Goal: Information Seeking & Learning: Check status

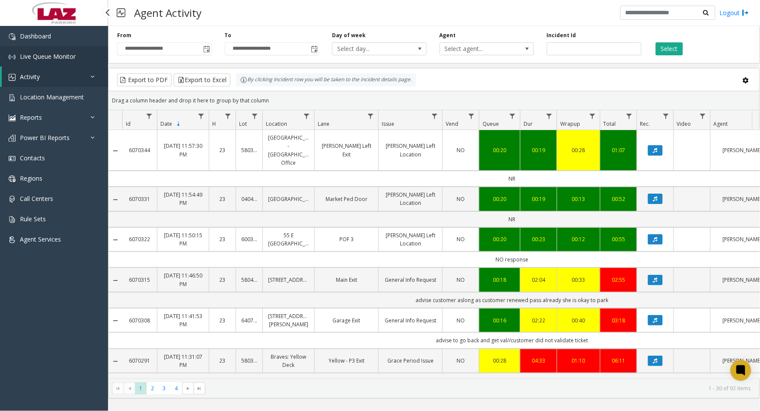
click at [58, 56] on span "Live Queue Monitor" at bounding box center [48, 56] width 56 height 8
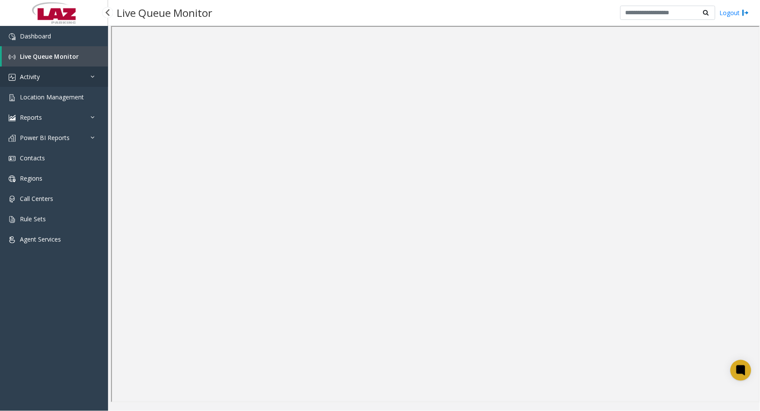
click at [57, 72] on link "Activity" at bounding box center [54, 77] width 108 height 20
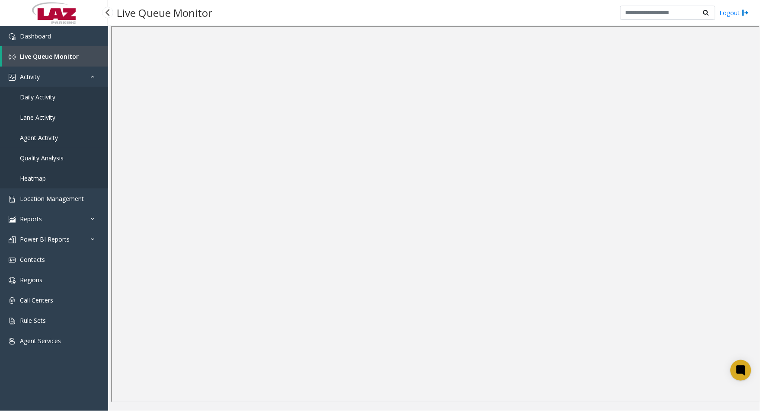
click at [52, 140] on span "Agent Activity" at bounding box center [39, 138] width 38 height 8
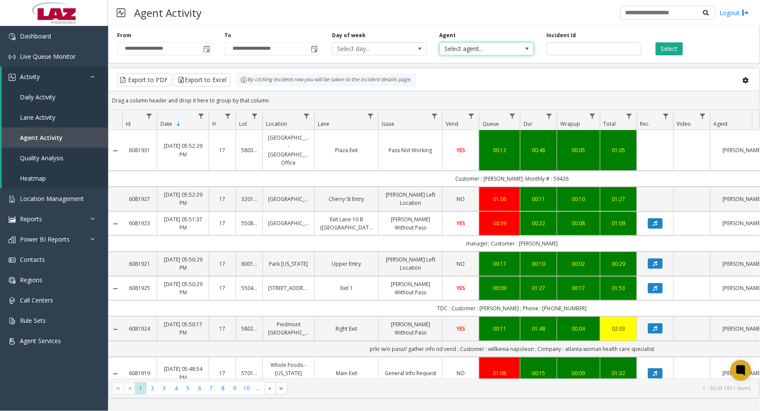
click at [472, 44] on span "Select agent..." at bounding box center [477, 49] width 75 height 12
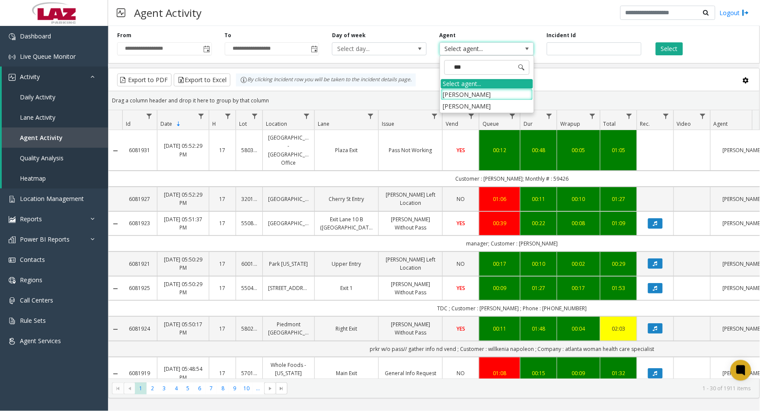
type input "****"
click at [499, 93] on li "[PERSON_NAME]" at bounding box center [487, 95] width 92 height 12
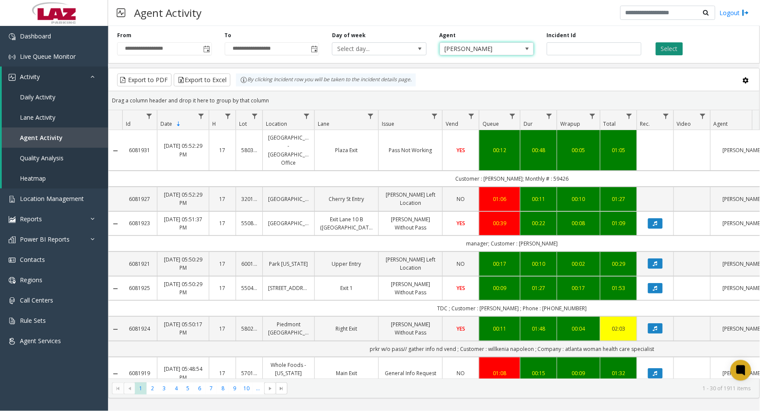
click at [662, 53] on button "Select" at bounding box center [669, 48] width 27 height 13
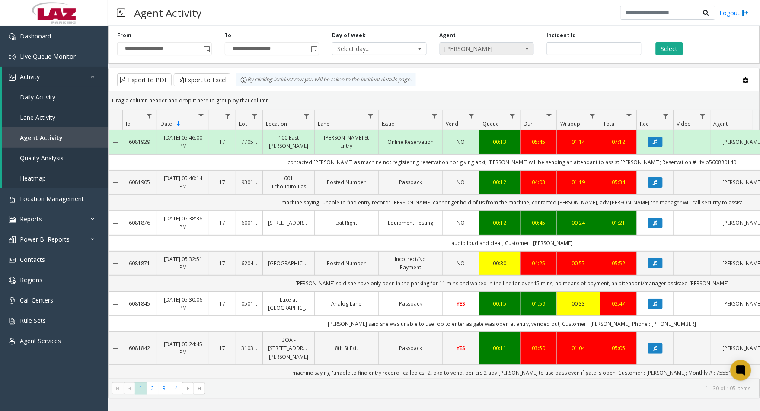
click at [497, 47] on span "[PERSON_NAME]" at bounding box center [477, 49] width 75 height 12
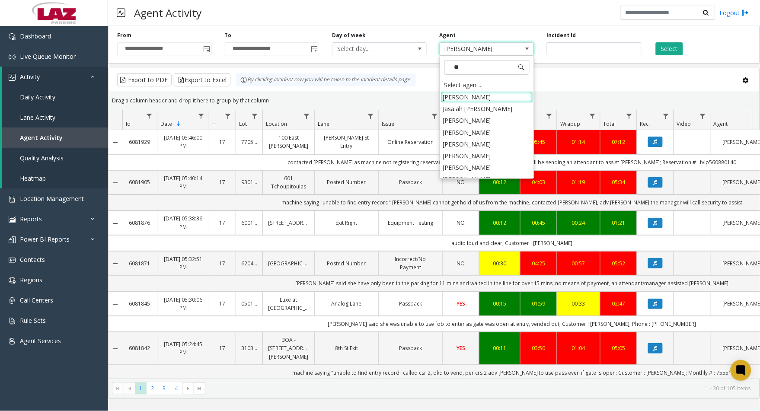
type input "***"
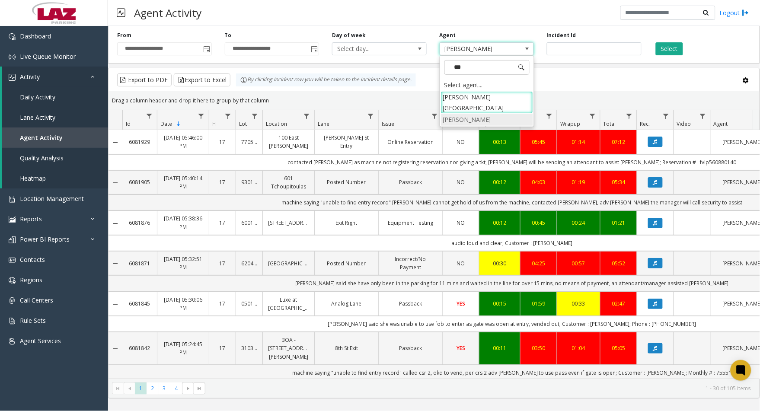
click at [464, 114] on li "[PERSON_NAME]" at bounding box center [487, 120] width 92 height 12
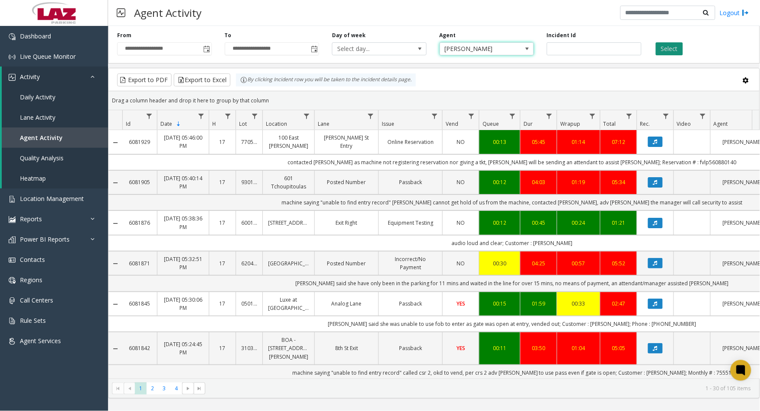
click at [669, 46] on button "Select" at bounding box center [669, 48] width 27 height 13
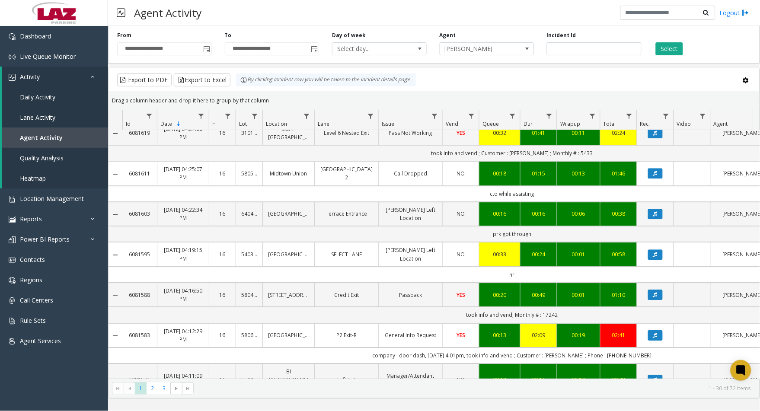
scroll to position [432, 0]
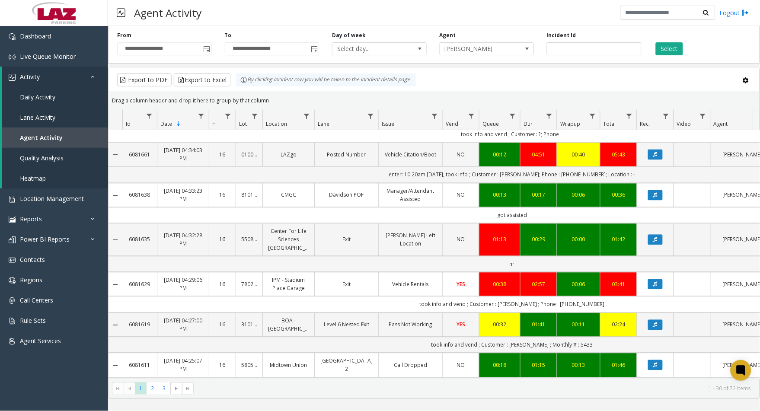
click at [734, 38] on div "Select" at bounding box center [702, 44] width 108 height 24
click at [514, 52] on span "[PERSON_NAME]" at bounding box center [477, 49] width 75 height 12
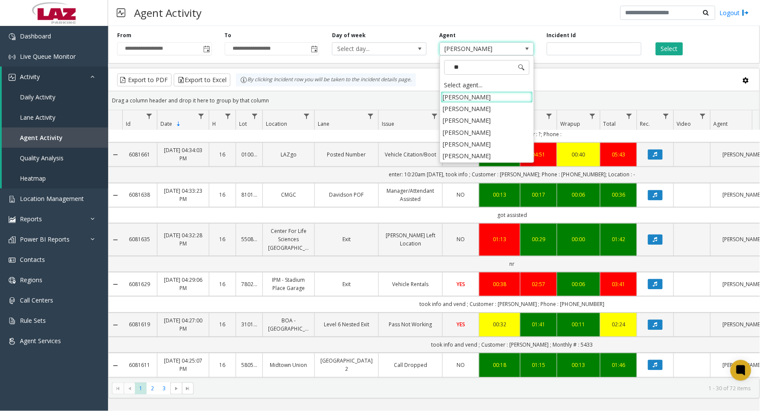
scroll to position [0, 0]
type input "****"
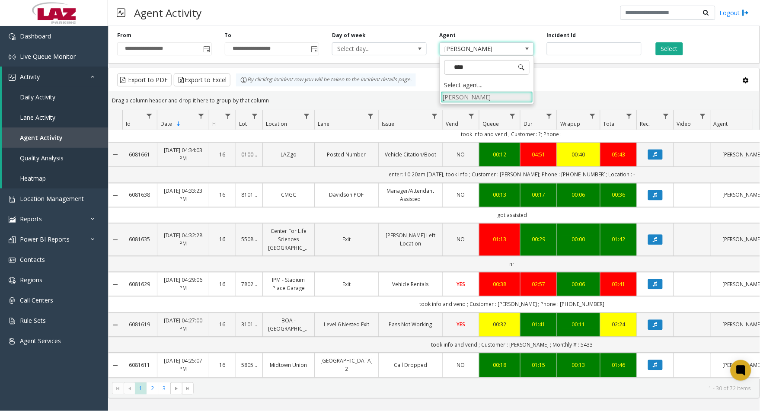
click at [490, 99] on li "[PERSON_NAME]" at bounding box center [487, 97] width 92 height 12
click at [669, 46] on button "Select" at bounding box center [669, 48] width 27 height 13
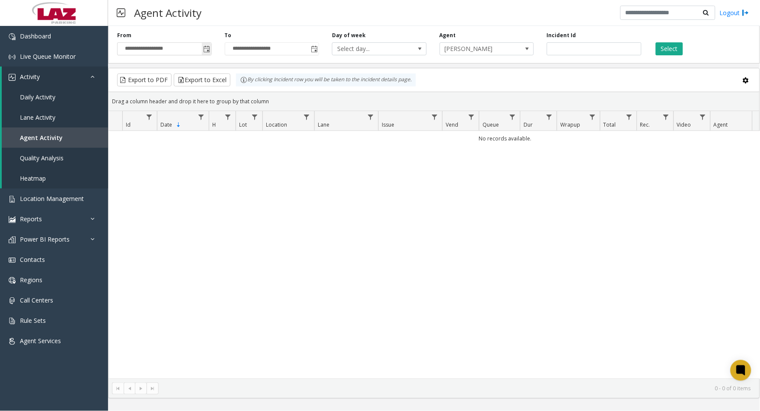
click at [202, 51] on span "Toggle popup" at bounding box center [207, 49] width 10 height 14
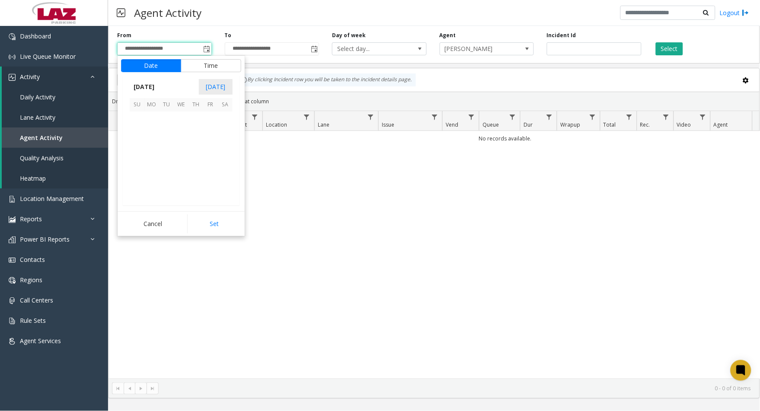
scroll to position [155082, 0]
click at [141, 171] on span "24" at bounding box center [137, 177] width 15 height 15
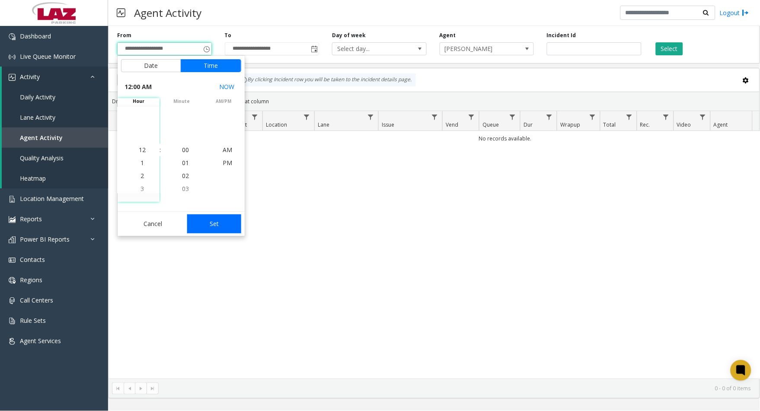
click at [205, 218] on button "Set" at bounding box center [214, 224] width 54 height 19
type input "**********"
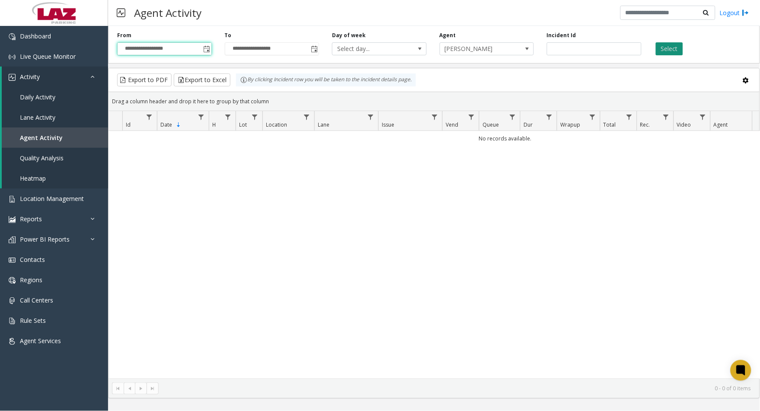
click at [675, 45] on button "Select" at bounding box center [669, 48] width 27 height 13
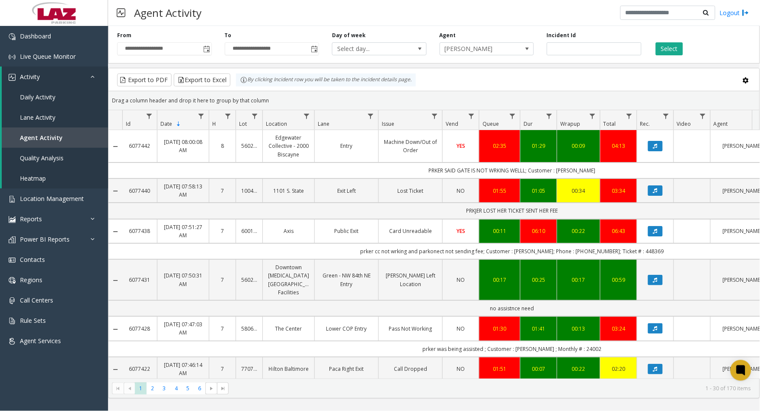
click at [386, 154] on link "Machine Down/Out of Order" at bounding box center [410, 146] width 53 height 16
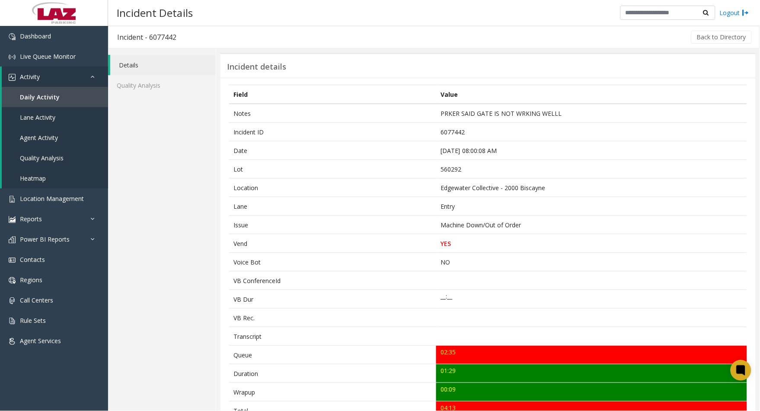
click at [115, 398] on div "Details Quality Analysis" at bounding box center [162, 355] width 108 height 615
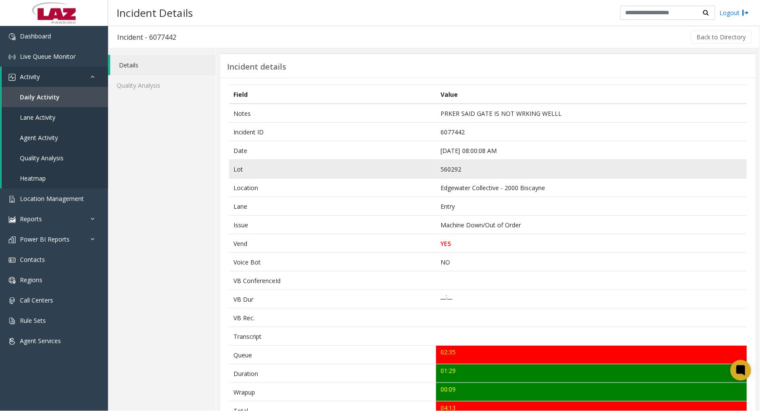
click at [460, 167] on td "560292" at bounding box center [591, 169] width 311 height 19
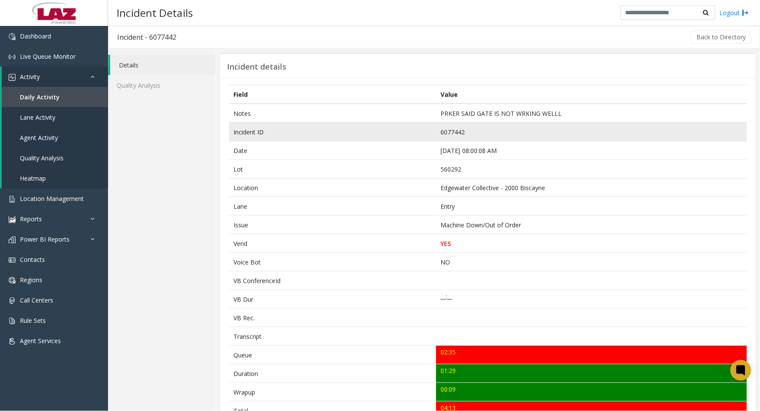
click at [456, 131] on td "6077442" at bounding box center [591, 132] width 311 height 19
copy td "6077442"
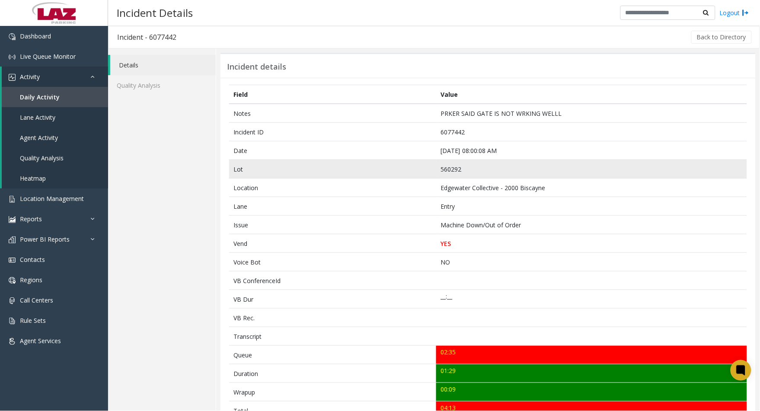
click at [465, 170] on td "560292" at bounding box center [591, 169] width 311 height 19
copy td "560292"
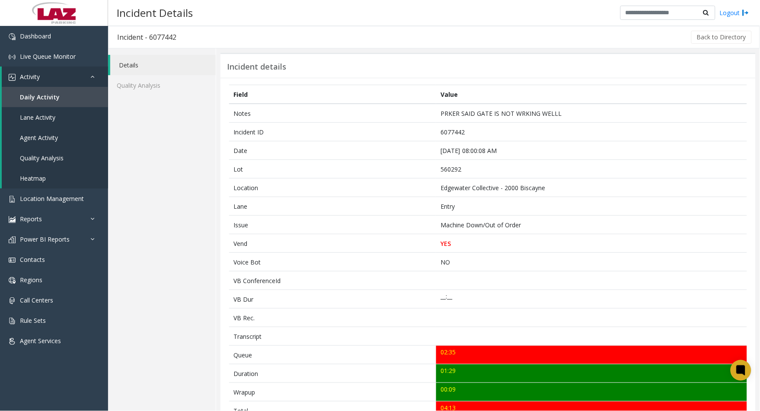
click at [112, 388] on div "Details Quality Analysis" at bounding box center [162, 355] width 108 height 615
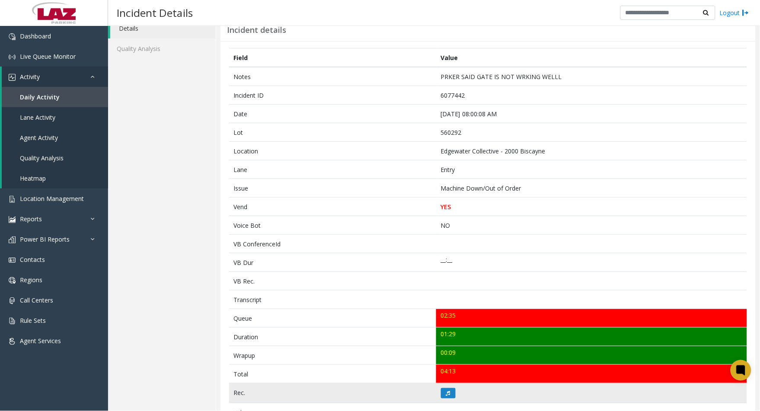
scroll to position [96, 0]
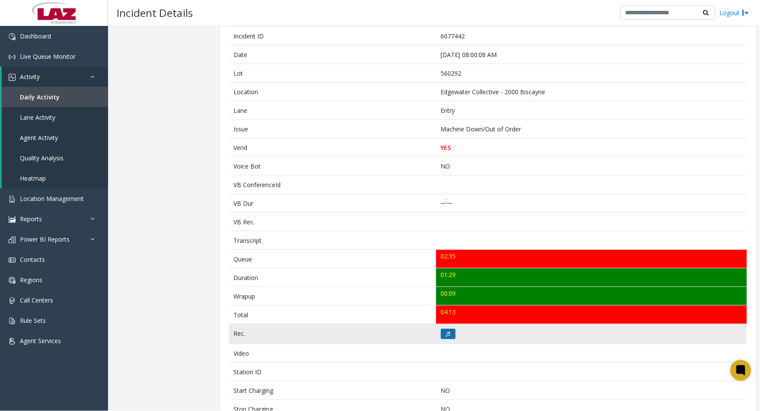
click at [446, 336] on icon at bounding box center [448, 334] width 4 height 5
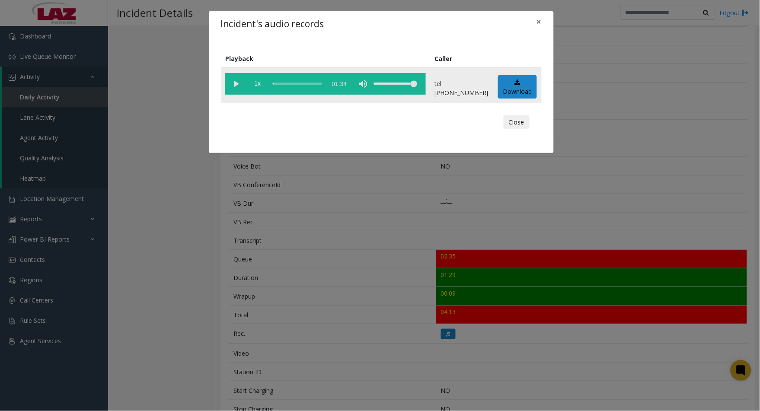
click at [236, 80] on vg-play-pause at bounding box center [236, 84] width 22 height 22
click at [234, 83] on vg-play-pause at bounding box center [236, 84] width 22 height 22
click at [282, 83] on div "scrub bar" at bounding box center [297, 84] width 49 height 22
click at [234, 83] on vg-play-pause at bounding box center [236, 84] width 22 height 22
click at [276, 83] on div "scrub bar" at bounding box center [297, 84] width 49 height 22
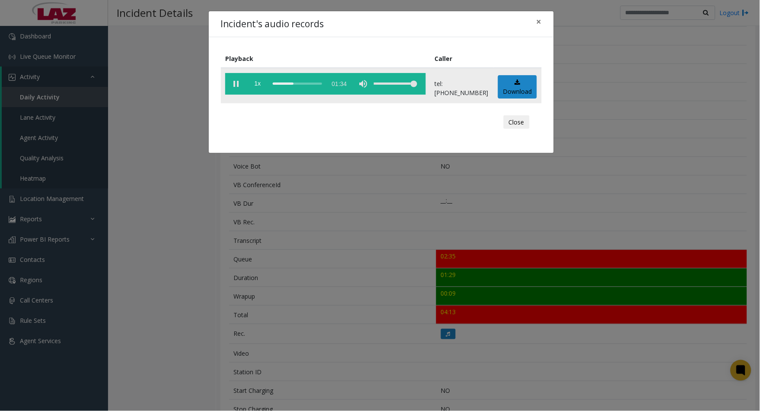
click at [234, 84] on vg-play-pause at bounding box center [236, 84] width 22 height 22
click at [295, 84] on div "scrub bar" at bounding box center [297, 84] width 49 height 22
click at [238, 79] on vg-play-pause at bounding box center [236, 84] width 22 height 22
click at [238, 80] on vg-play-pause at bounding box center [236, 84] width 22 height 22
click at [234, 83] on vg-play-pause at bounding box center [236, 84] width 22 height 22
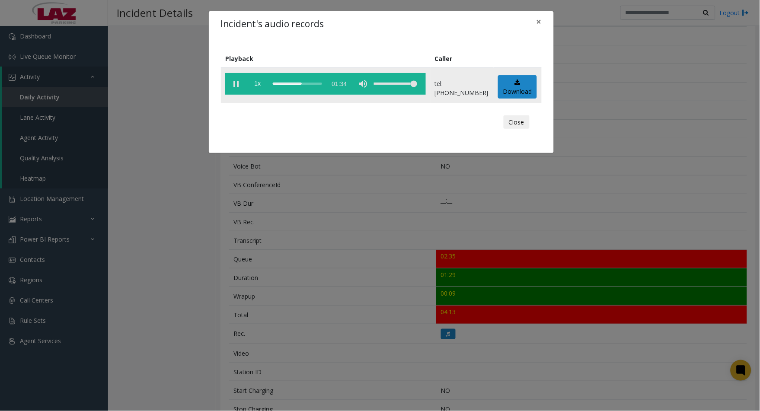
click at [239, 86] on vg-play-pause at bounding box center [236, 84] width 22 height 22
click at [240, 83] on vg-play-pause at bounding box center [236, 84] width 22 height 22
click at [236, 84] on vg-play-pause at bounding box center [236, 84] width 22 height 22
click at [233, 85] on vg-play-pause at bounding box center [236, 84] width 22 height 22
click at [113, 407] on div "Incident's audio records × Playback Caller 1x 01:34 tel:[PHONE_NUMBER] Download…" at bounding box center [380, 205] width 760 height 411
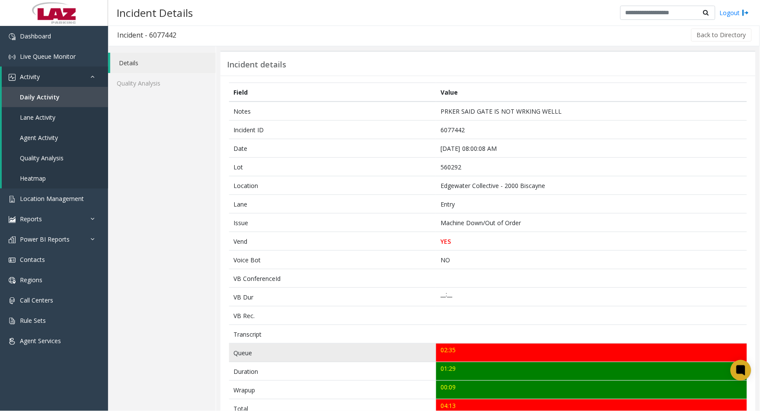
scroll to position [0, 0]
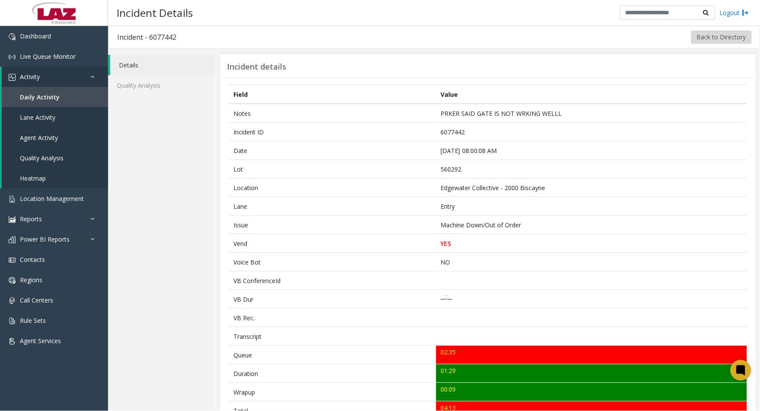
click at [727, 32] on button "Back to Directory" at bounding box center [722, 37] width 61 height 13
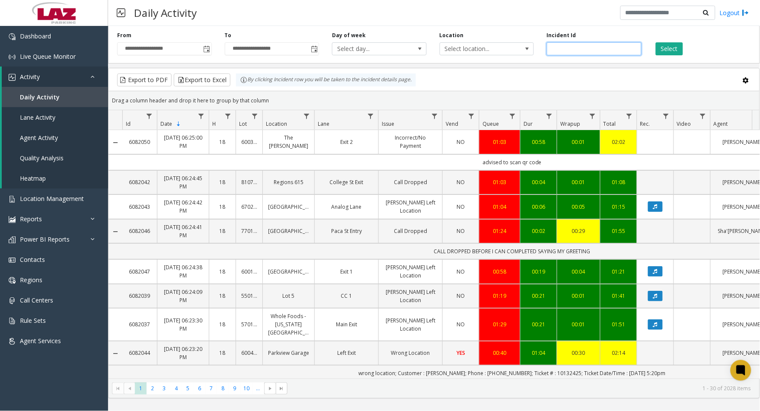
click at [576, 54] on input "number" at bounding box center [594, 48] width 95 height 13
click at [463, 46] on span "Select location..." at bounding box center [477, 49] width 75 height 12
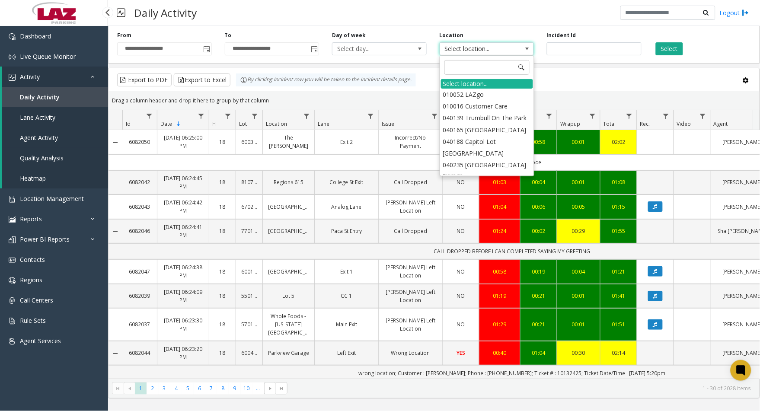
click at [35, 137] on span "Agent Activity" at bounding box center [39, 138] width 38 height 8
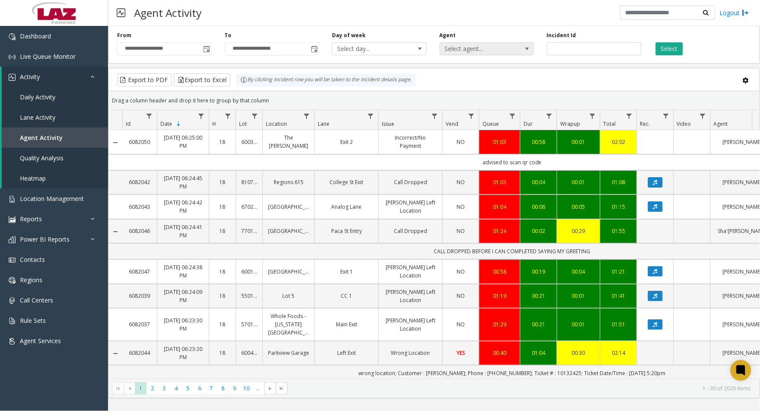
click at [460, 48] on span "Select agent..." at bounding box center [477, 49] width 75 height 12
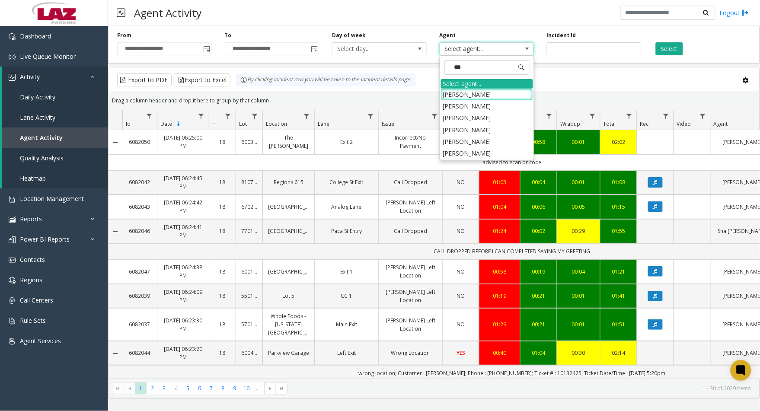
type input "****"
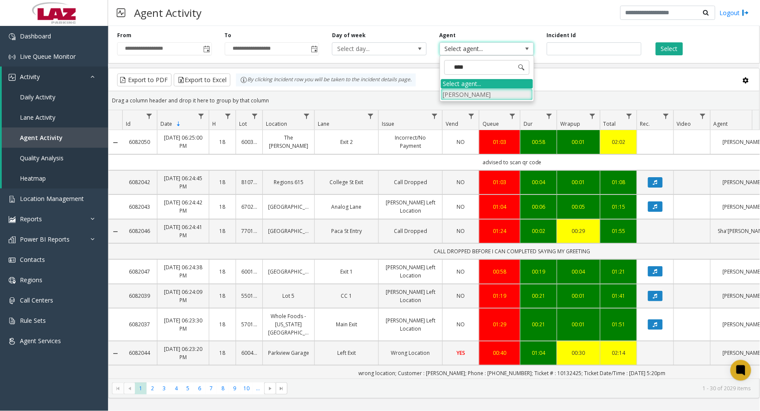
click at [469, 93] on li "[PERSON_NAME]" at bounding box center [487, 95] width 92 height 12
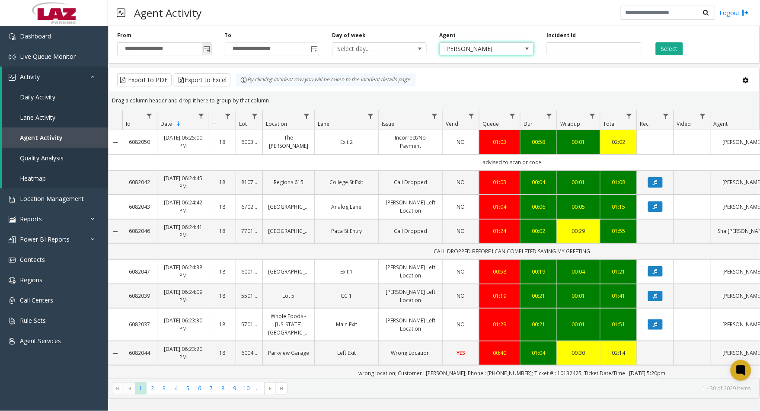
click at [207, 53] on span "Toggle popup" at bounding box center [207, 49] width 10 height 14
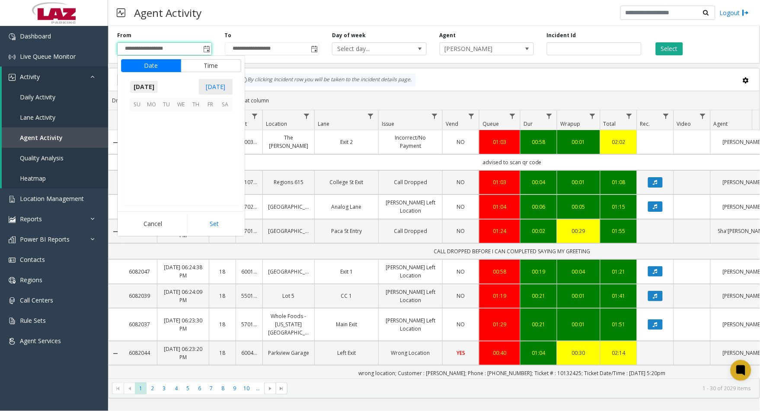
scroll to position [155082, 0]
click at [137, 180] on span "24" at bounding box center [137, 177] width 15 height 15
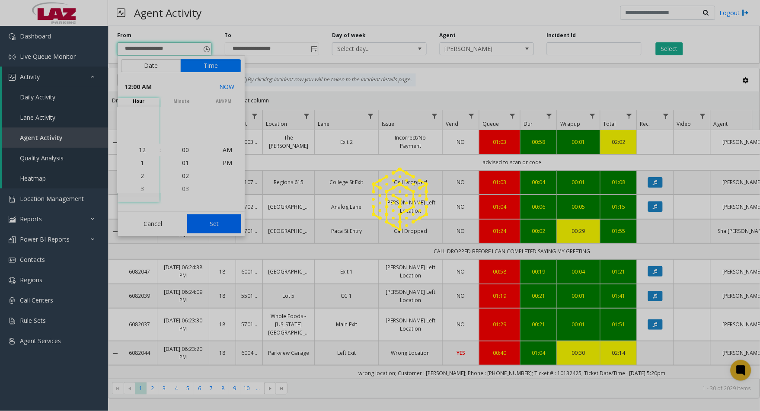
click at [202, 218] on button "Set" at bounding box center [214, 224] width 54 height 19
type input "**********"
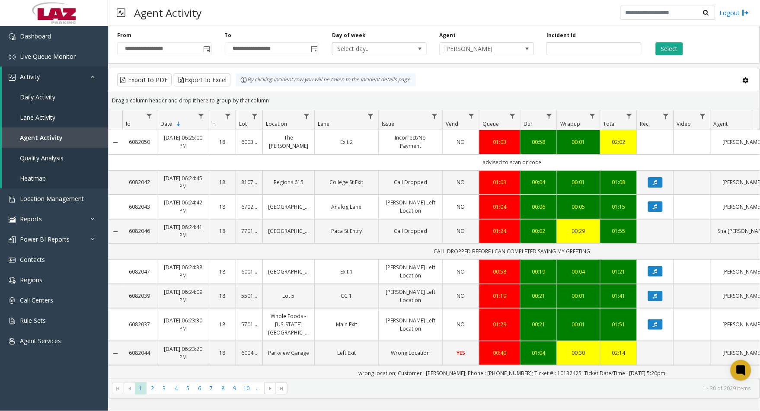
click at [665, 34] on div "Select" at bounding box center [702, 44] width 108 height 24
click at [673, 45] on button "Select" at bounding box center [669, 48] width 27 height 13
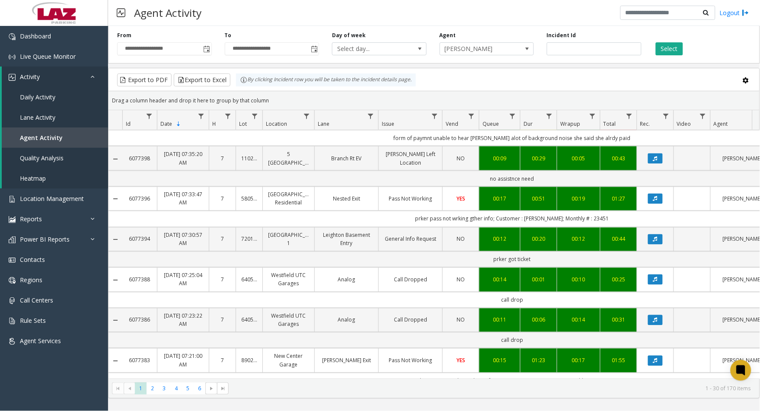
scroll to position [384, 0]
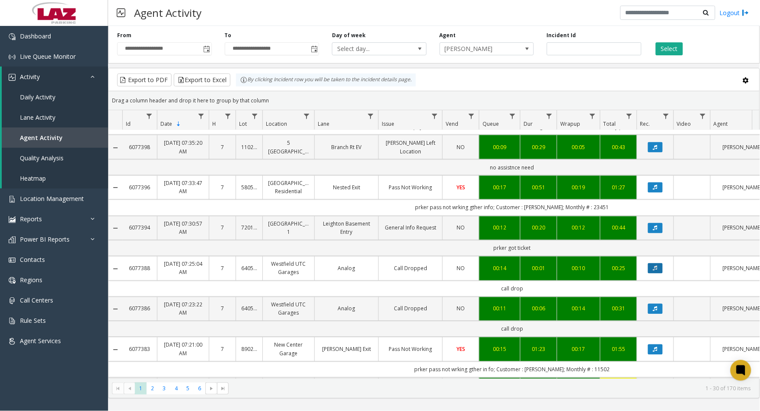
click at [656, 266] on icon "Data table" at bounding box center [655, 268] width 4 height 5
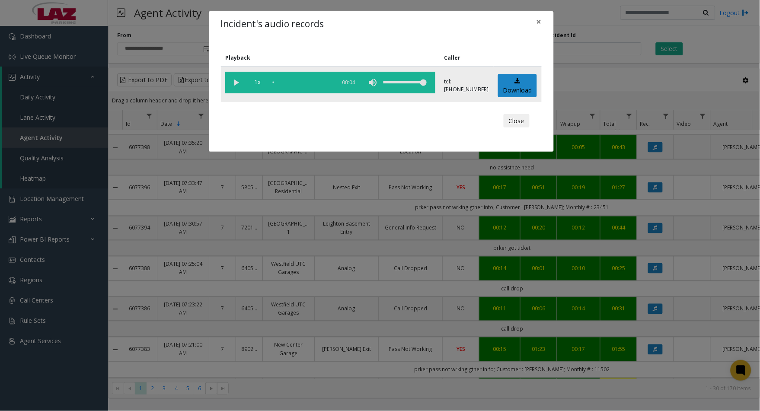
click at [238, 84] on vg-play-pause at bounding box center [236, 83] width 22 height 22
click at [518, 122] on button "Close" at bounding box center [517, 121] width 26 height 14
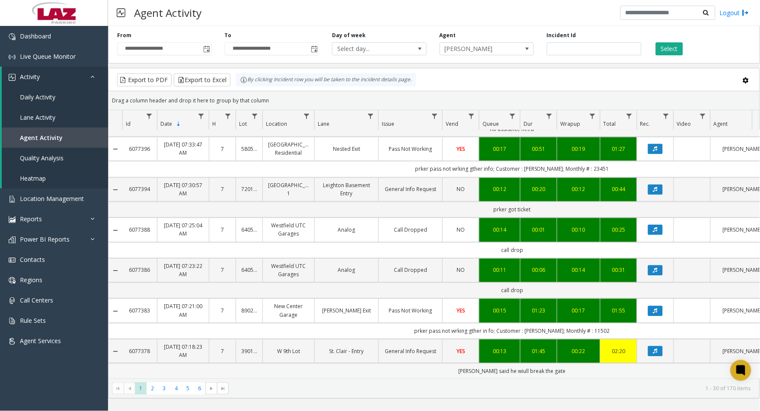
scroll to position [480, 0]
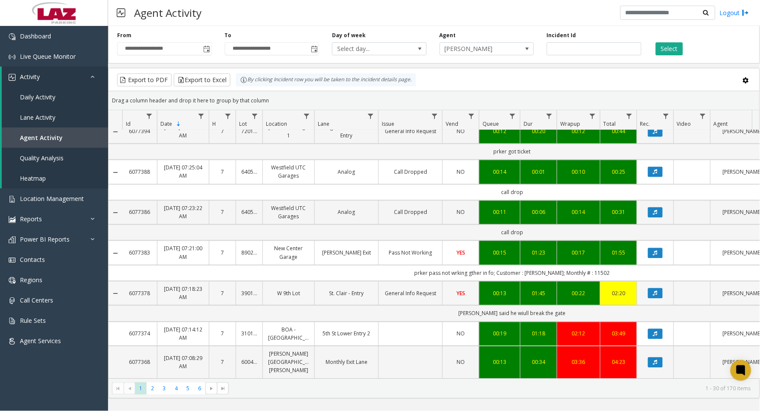
click at [366, 285] on td "St. Clair - Entry" at bounding box center [346, 294] width 64 height 24
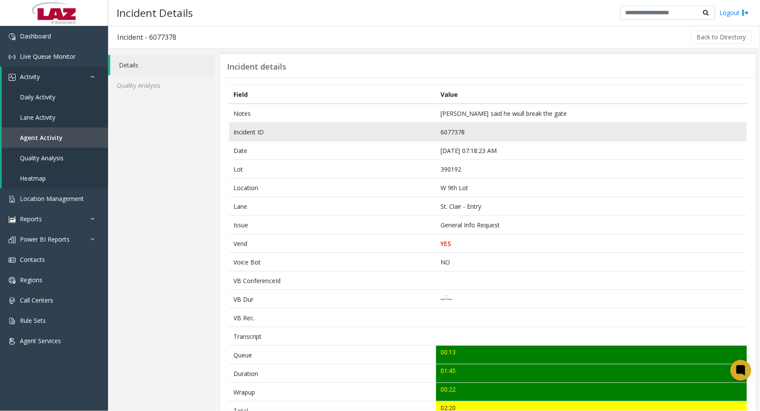
click at [461, 131] on td "6077378" at bounding box center [591, 132] width 311 height 19
copy td "6077378"
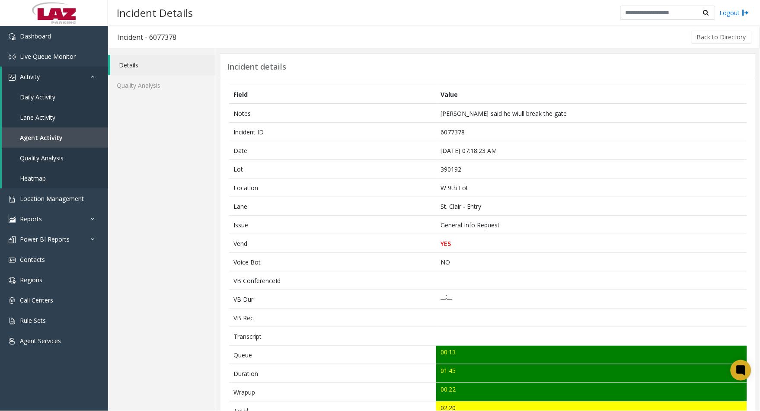
click at [109, 403] on div "Details Quality Analysis" at bounding box center [162, 337] width 108 height 578
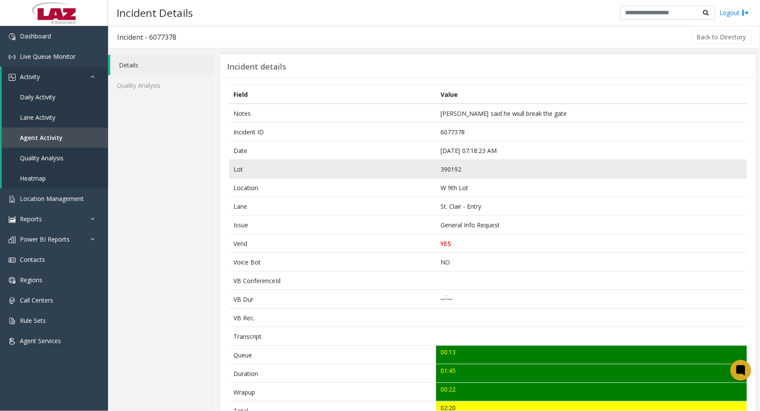
click at [448, 171] on td "390192" at bounding box center [591, 169] width 311 height 19
copy td "390192"
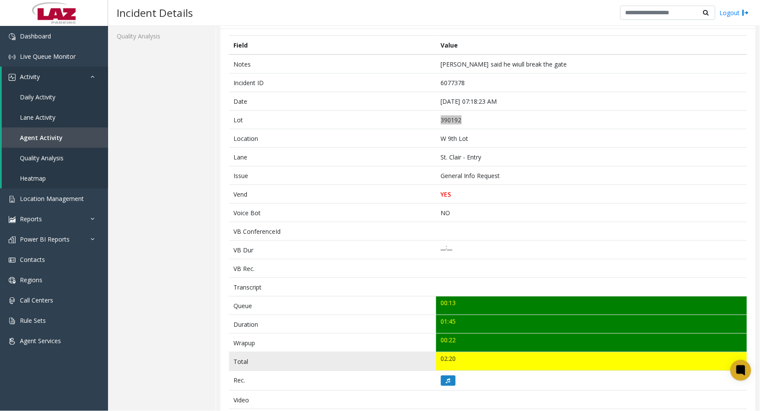
scroll to position [144, 0]
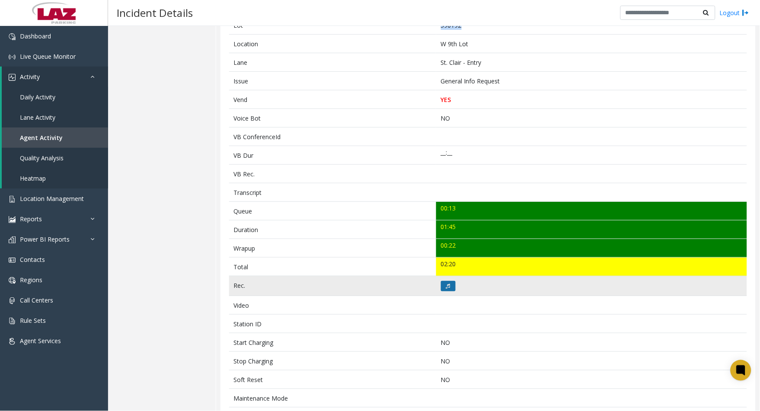
click at [448, 288] on button at bounding box center [448, 286] width 15 height 10
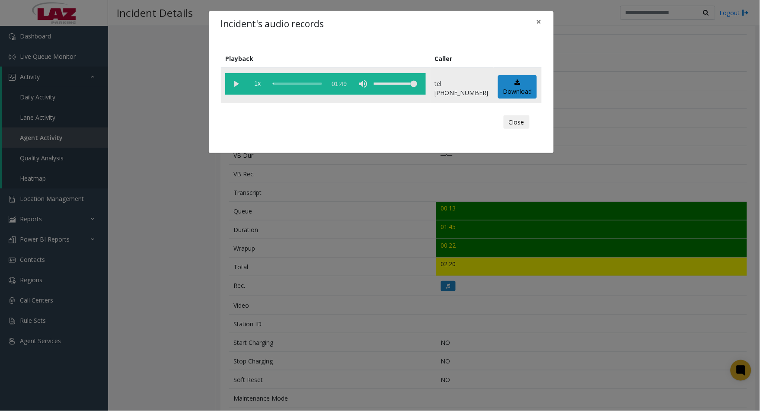
click at [239, 85] on vg-play-pause at bounding box center [236, 84] width 22 height 22
click at [282, 83] on div "scrub bar" at bounding box center [297, 84] width 49 height 22
drag, startPoint x: 238, startPoint y: 84, endPoint x: 175, endPoint y: 127, distance: 76.6
click at [238, 84] on vg-play-pause at bounding box center [236, 84] width 22 height 22
drag, startPoint x: 240, startPoint y: 85, endPoint x: 234, endPoint y: 94, distance: 10.7
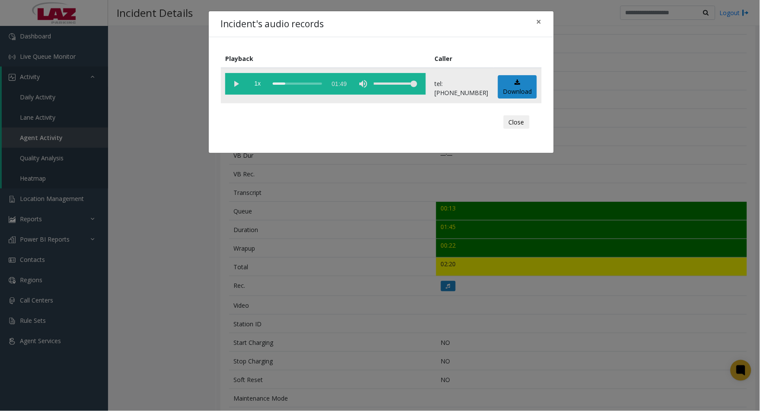
click at [240, 85] on vg-play-pause at bounding box center [236, 84] width 22 height 22
click at [513, 128] on button "Close" at bounding box center [517, 122] width 26 height 14
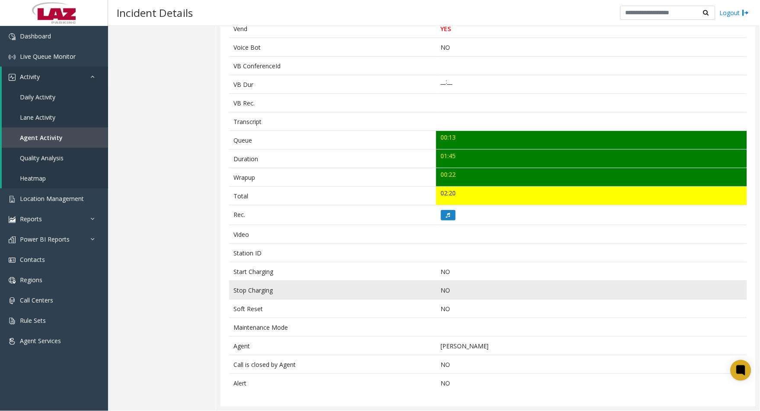
scroll to position [71, 0]
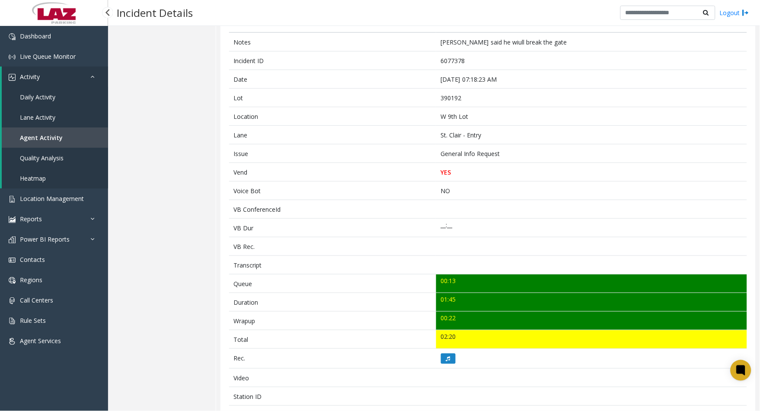
click at [107, 381] on div "Dashboard Live Queue Monitor Activity Daily Activity Lane Activity Agent Activi…" at bounding box center [54, 215] width 108 height 378
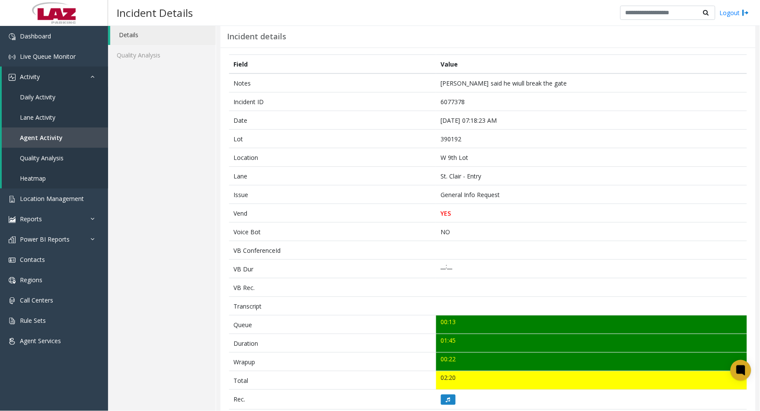
scroll to position [0, 0]
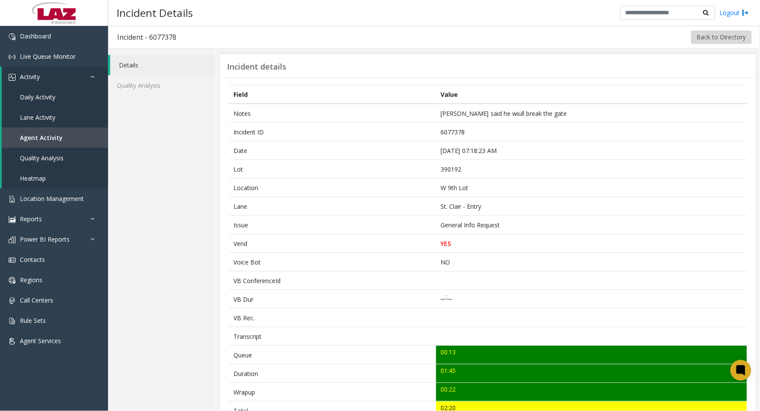
click at [705, 36] on button "Back to Directory" at bounding box center [722, 37] width 61 height 13
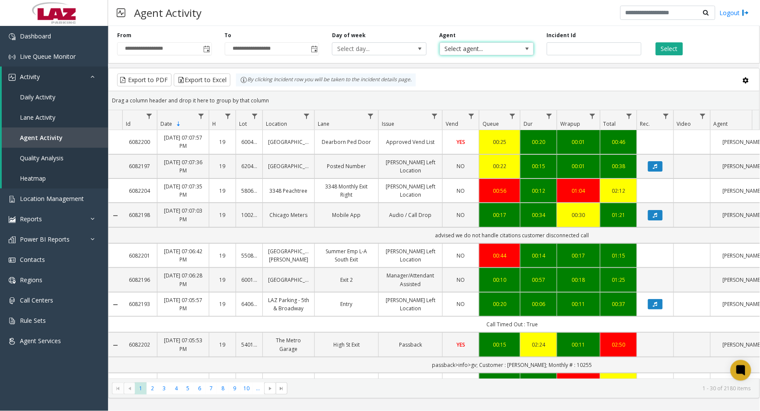
click at [453, 45] on span "Select agent..." at bounding box center [477, 49] width 75 height 12
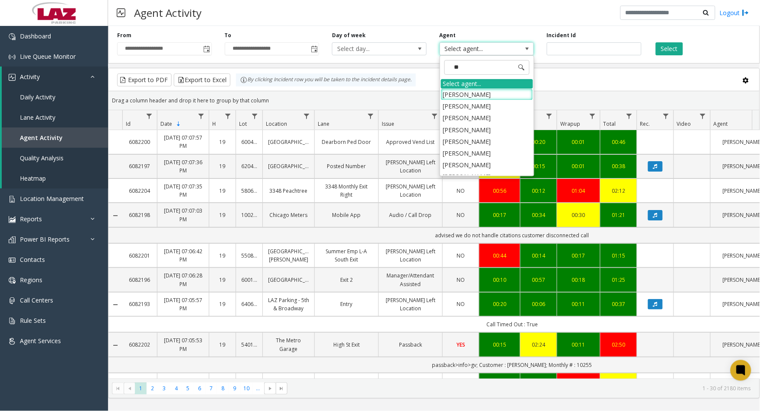
type input "***"
click at [475, 125] on li "[PERSON_NAME]" at bounding box center [487, 130] width 92 height 12
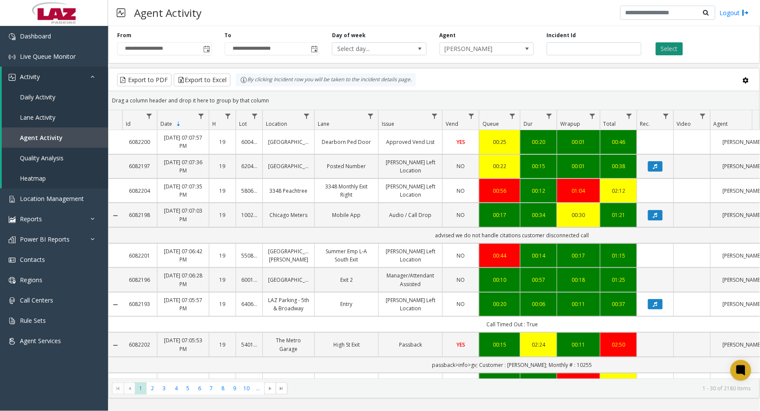
click at [681, 50] on button "Select" at bounding box center [669, 48] width 27 height 13
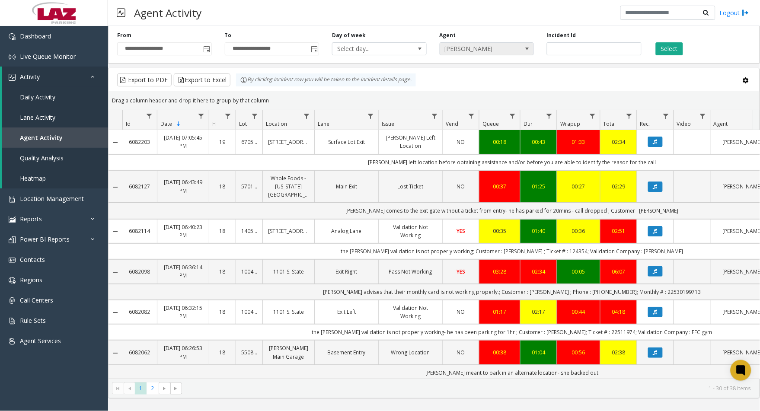
click at [500, 48] on span "[PERSON_NAME]" at bounding box center [477, 49] width 75 height 12
type input "****"
click at [466, 96] on li "[PERSON_NAME]" at bounding box center [487, 97] width 92 height 12
click at [208, 48] on span "Toggle popup" at bounding box center [207, 49] width 7 height 7
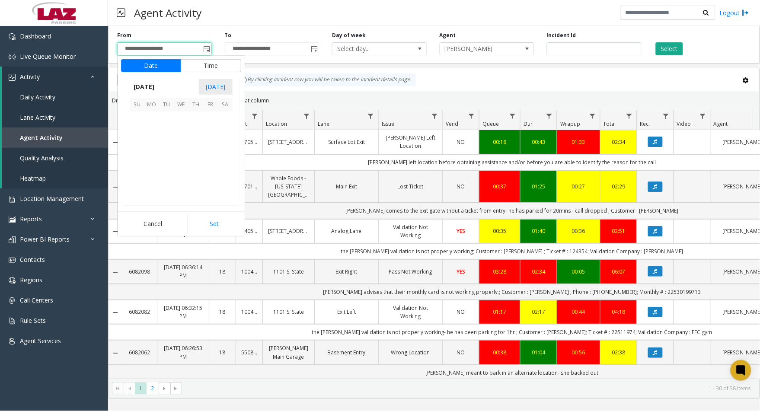
scroll to position [155082, 0]
click at [139, 180] on span "24" at bounding box center [137, 177] width 15 height 15
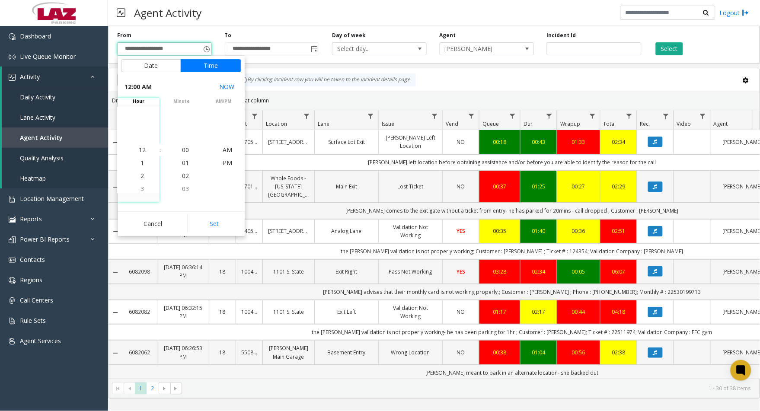
drag, startPoint x: 206, startPoint y: 224, endPoint x: 249, endPoint y: 213, distance: 44.2
click at [206, 224] on button "Set" at bounding box center [214, 224] width 54 height 19
type input "**********"
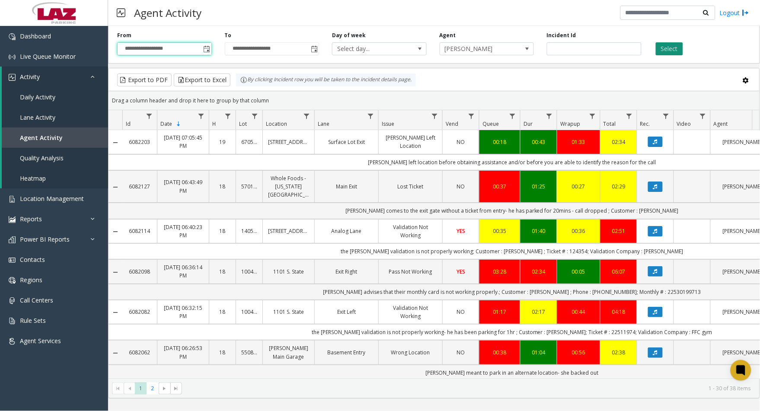
click at [674, 48] on button "Select" at bounding box center [669, 48] width 27 height 13
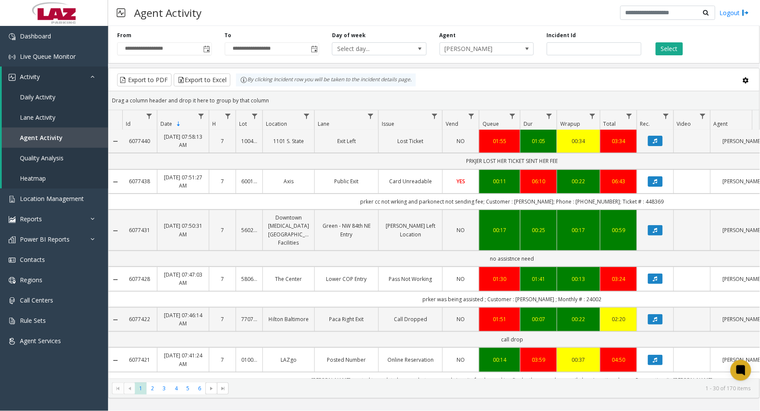
scroll to position [96, 0]
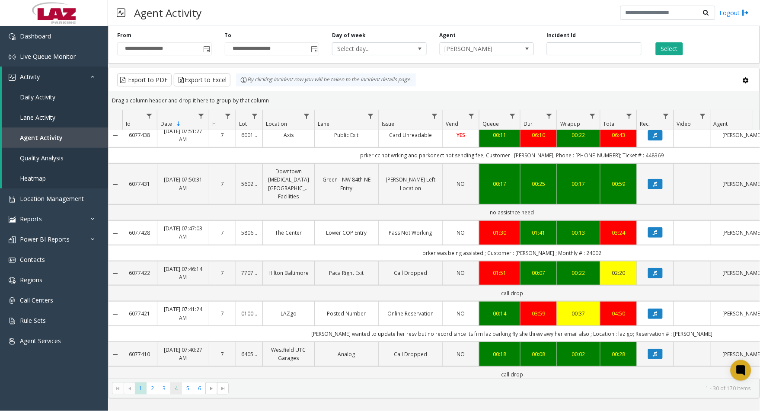
click at [182, 393] on span "4" at bounding box center [176, 389] width 12 height 12
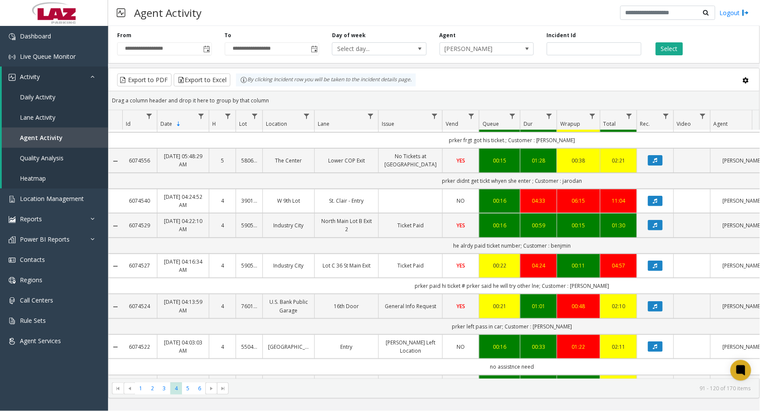
scroll to position [953, 0]
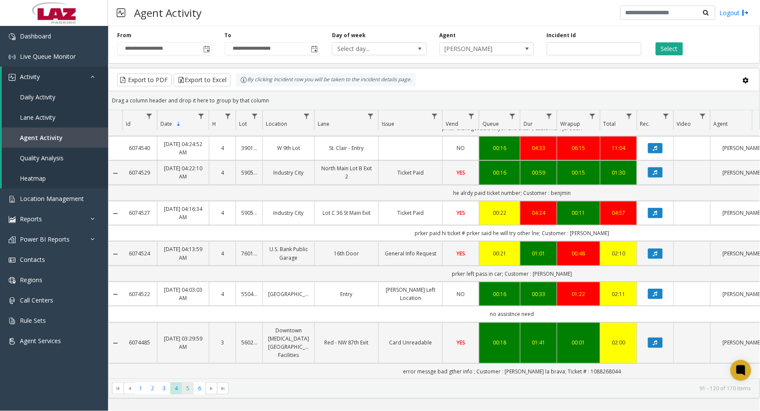
click at [188, 392] on span "5" at bounding box center [188, 389] width 12 height 12
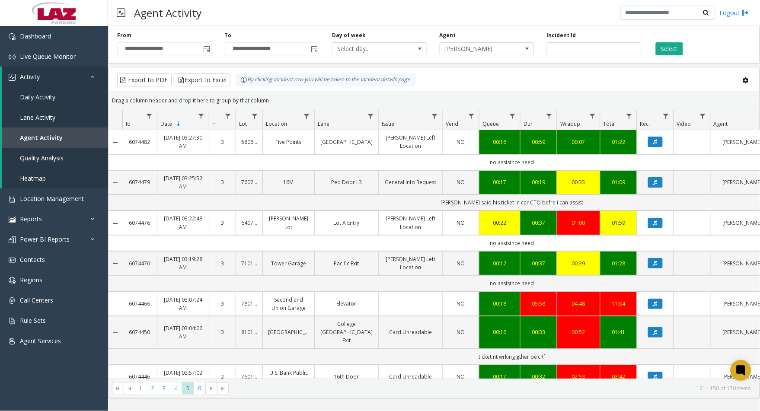
click at [214, 11] on div "Agent Activity Logout" at bounding box center [434, 13] width 652 height 26
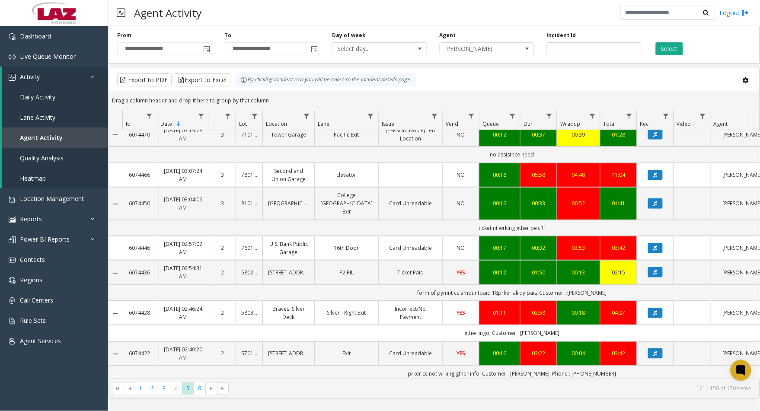
scroll to position [144, 0]
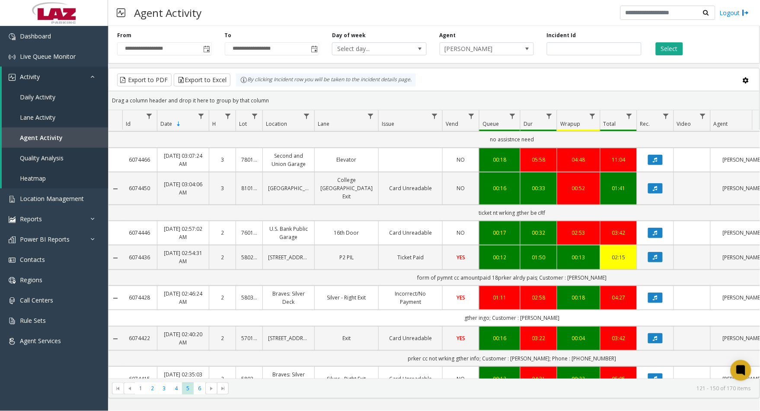
click at [422, 295] on link "Incorrect/No Payment" at bounding box center [410, 298] width 53 height 16
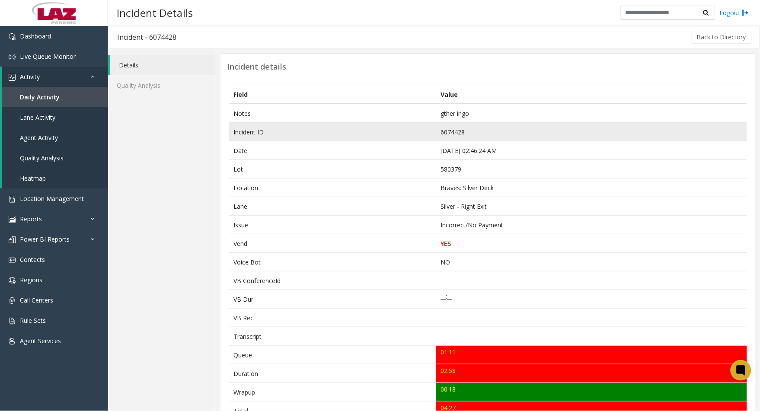
click at [452, 132] on td "6074428" at bounding box center [591, 132] width 311 height 19
copy td "6074428"
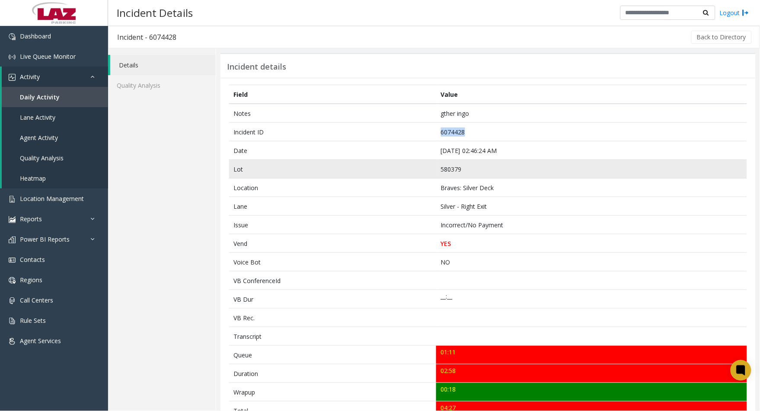
click at [442, 171] on td "580379" at bounding box center [591, 169] width 311 height 19
copy td "580379"
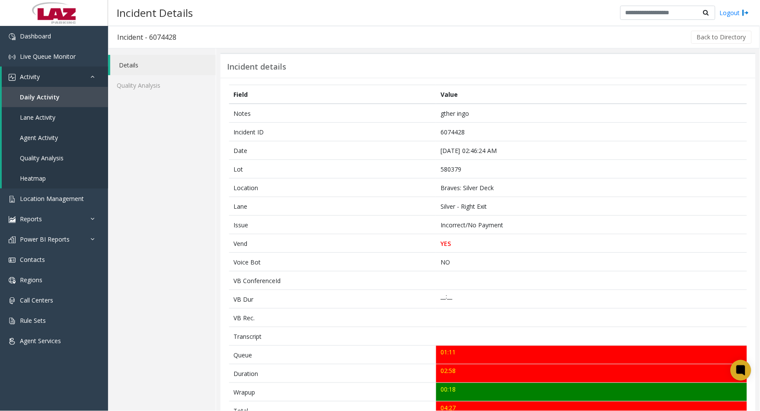
click at [157, 352] on div "Details Quality Analysis" at bounding box center [162, 355] width 108 height 615
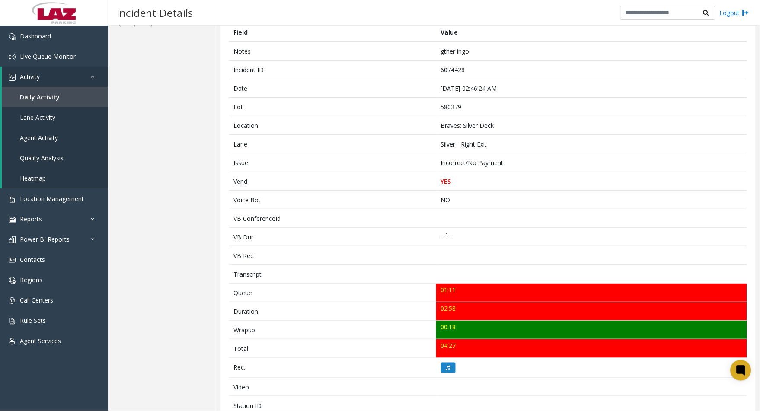
scroll to position [192, 0]
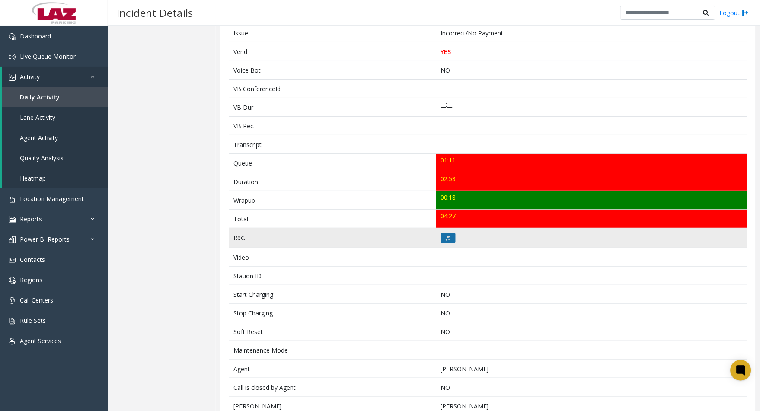
click at [446, 242] on button at bounding box center [448, 238] width 15 height 10
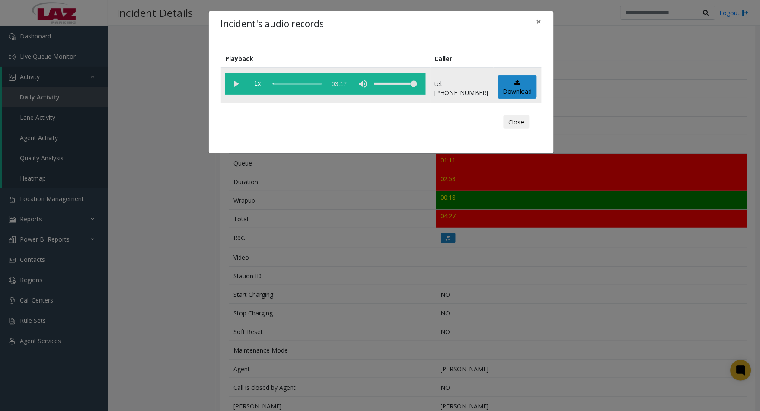
click at [232, 84] on vg-play-pause at bounding box center [236, 84] width 22 height 22
click at [236, 84] on vg-play-pause at bounding box center [236, 84] width 22 height 22
click at [237, 83] on vg-play-pause at bounding box center [236, 84] width 22 height 22
click at [238, 85] on vg-play-pause at bounding box center [236, 84] width 22 height 22
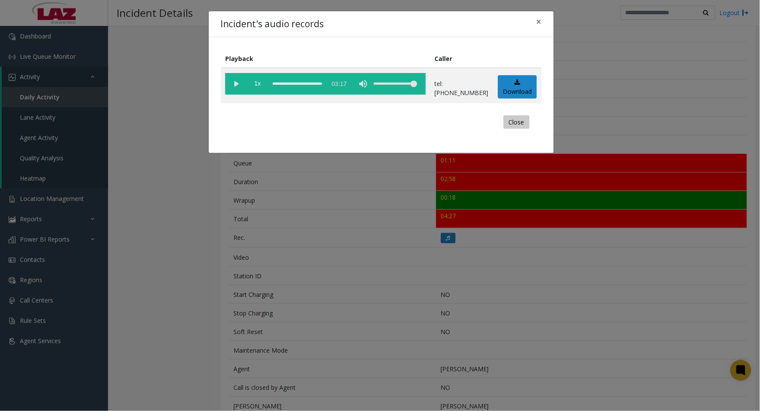
click at [516, 125] on button "Close" at bounding box center [517, 122] width 26 height 14
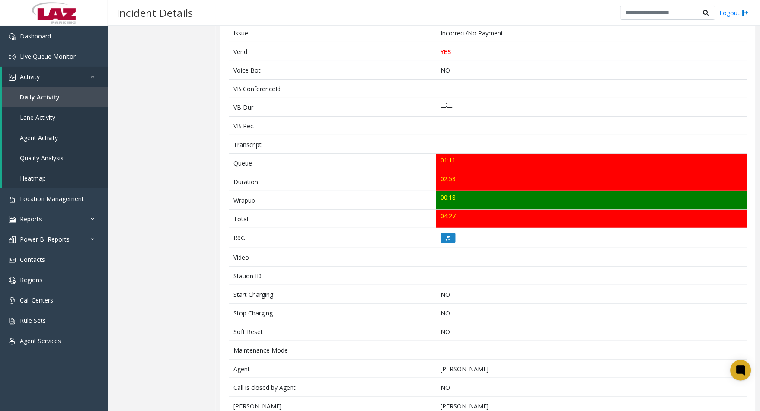
drag, startPoint x: 113, startPoint y: 391, endPoint x: 118, endPoint y: 393, distance: 5.1
click at [113, 391] on div "Details Quality Analysis" at bounding box center [162, 163] width 108 height 615
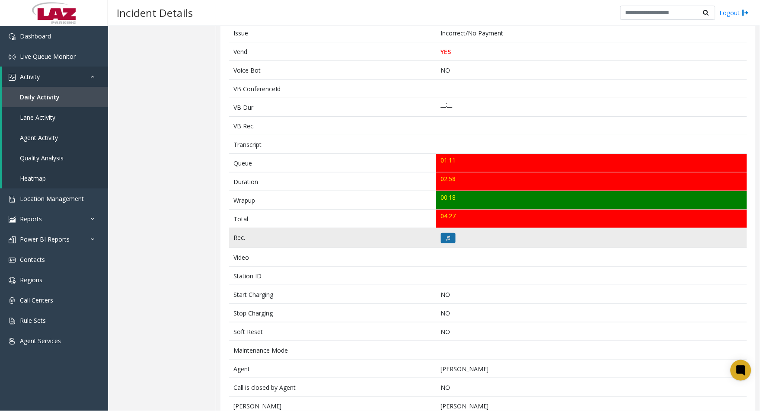
click at [446, 239] on icon at bounding box center [448, 238] width 4 height 5
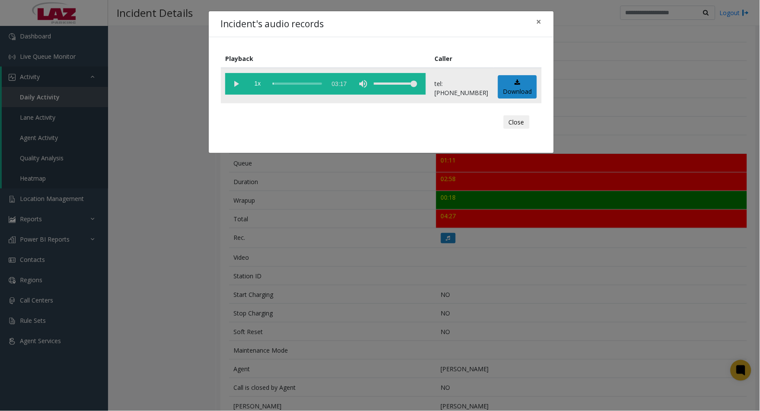
click at [238, 83] on vg-play-pause at bounding box center [236, 84] width 22 height 22
click at [290, 82] on div "scrub bar" at bounding box center [297, 84] width 49 height 22
click at [303, 82] on div "scrub bar" at bounding box center [297, 84] width 49 height 22
click at [239, 80] on vg-play-pause at bounding box center [236, 84] width 22 height 22
click at [520, 119] on button "Close" at bounding box center [517, 122] width 26 height 14
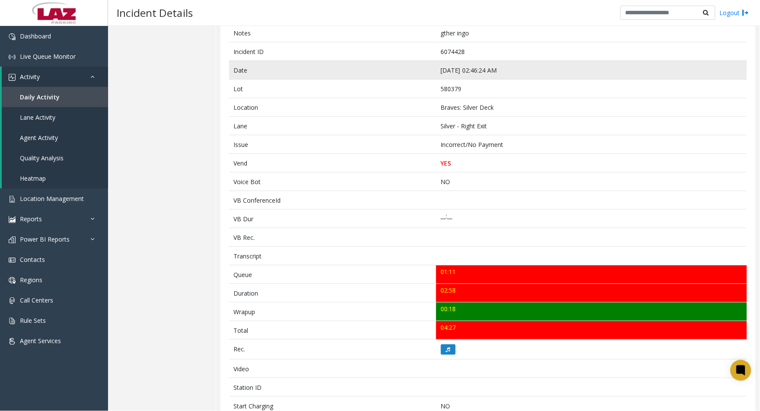
scroll to position [0, 0]
